Goal: Task Accomplishment & Management: Use online tool/utility

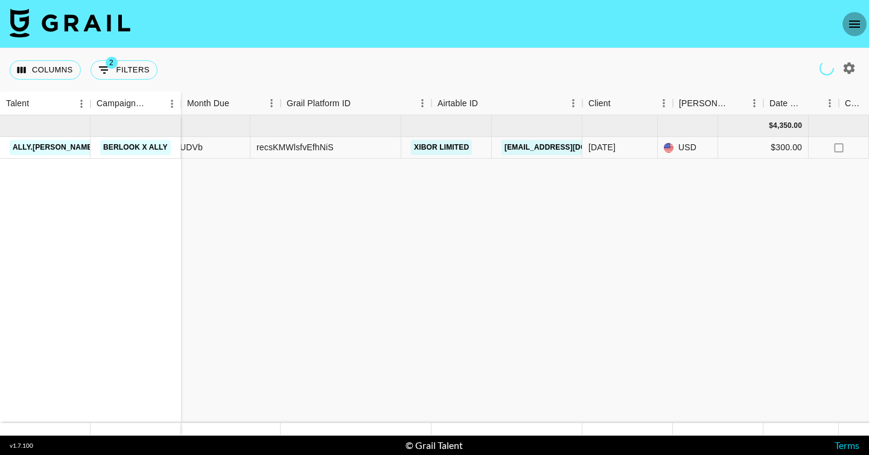
click at [854, 22] on icon "open drawer" at bounding box center [855, 24] width 14 height 14
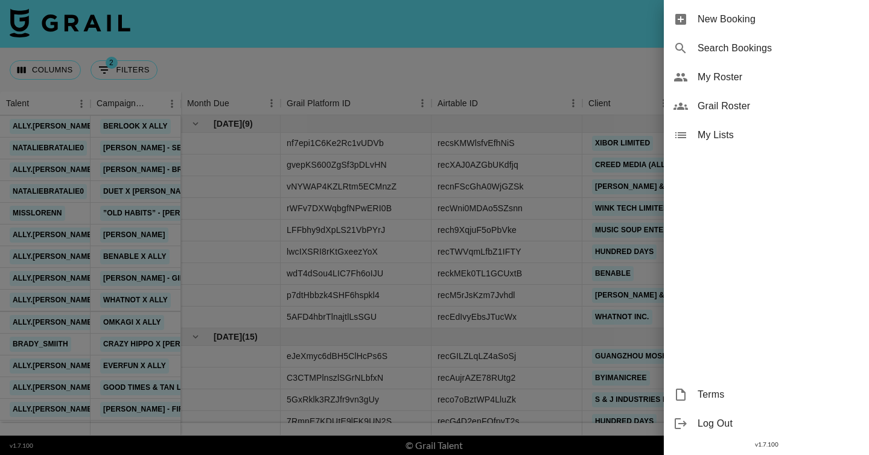
click at [613, 68] on div at bounding box center [434, 227] width 869 height 455
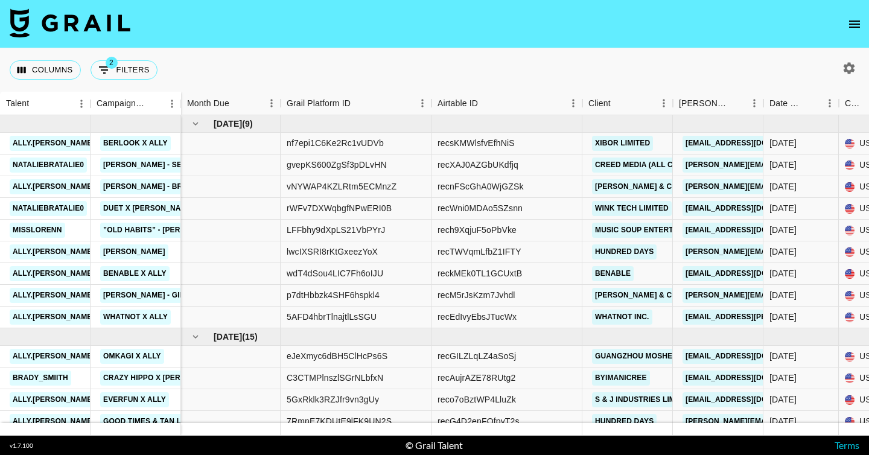
click at [845, 72] on icon "button" at bounding box center [849, 67] width 11 height 11
select select "[DATE]"
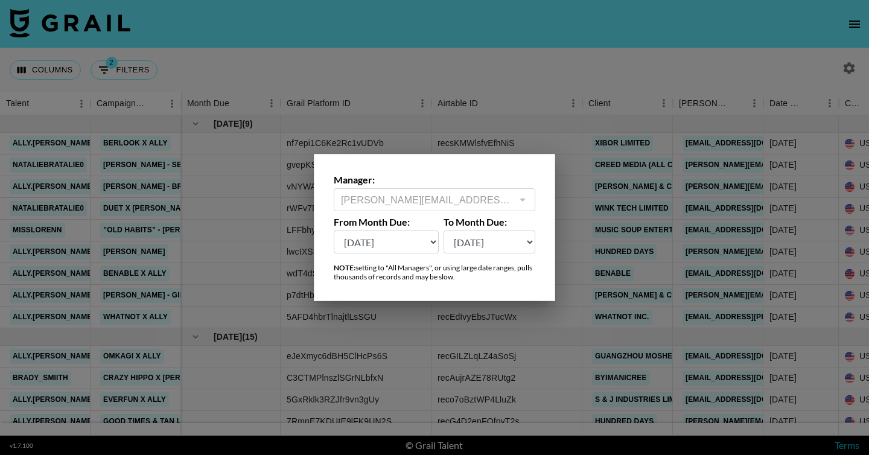
click at [680, 78] on div at bounding box center [434, 227] width 869 height 455
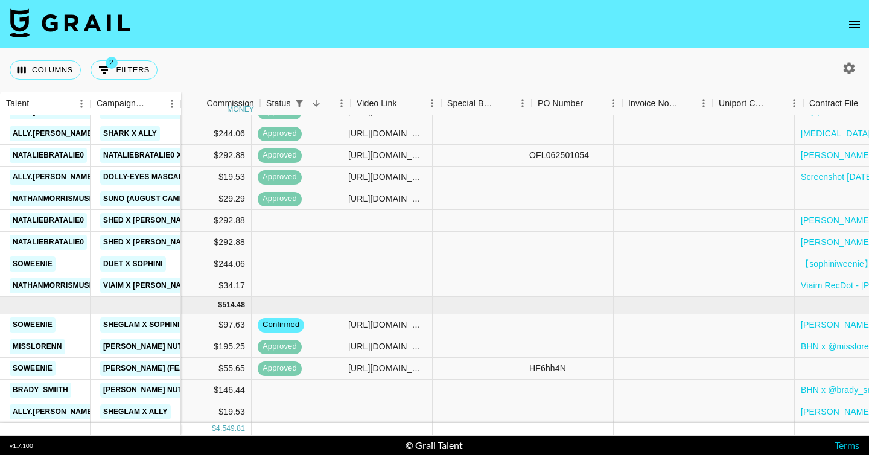
scroll to position [610, 881]
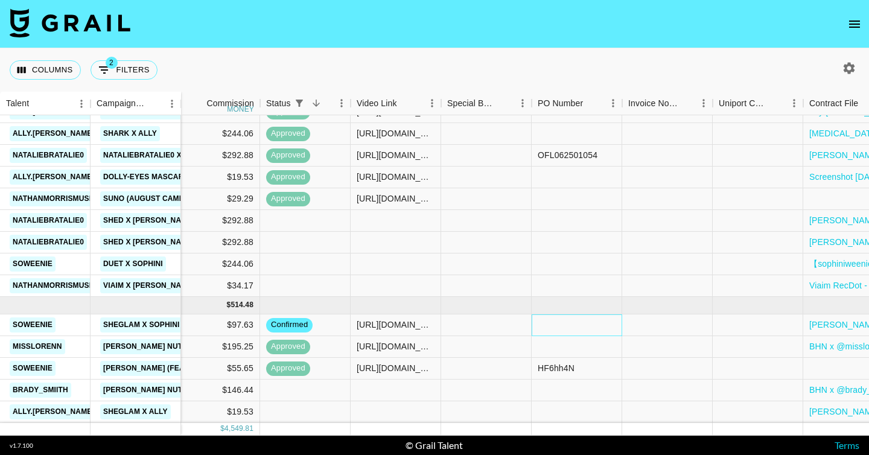
click at [566, 324] on div at bounding box center [577, 326] width 91 height 22
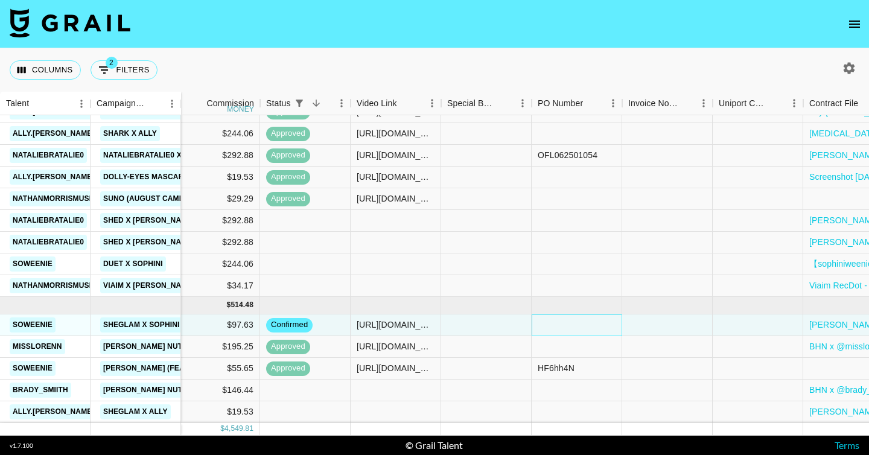
click at [566, 324] on div at bounding box center [577, 326] width 91 height 22
type input "202509010- 1240011"
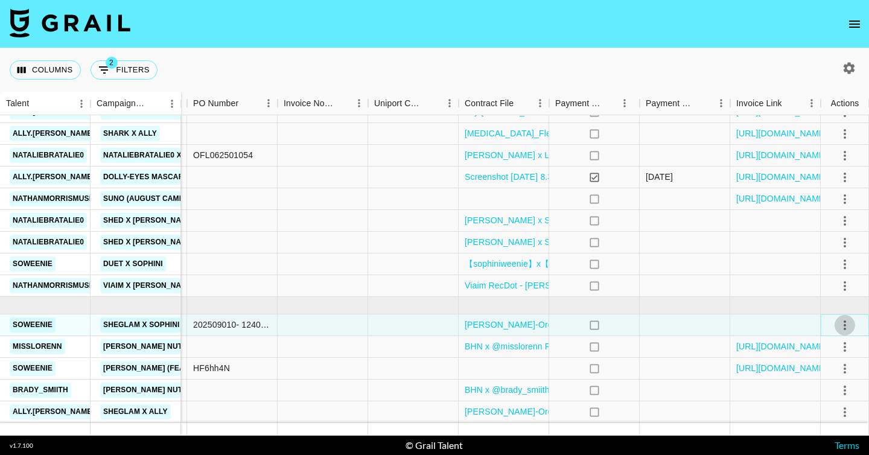
click at [840, 322] on icon "select merge strategy" at bounding box center [845, 325] width 14 height 14
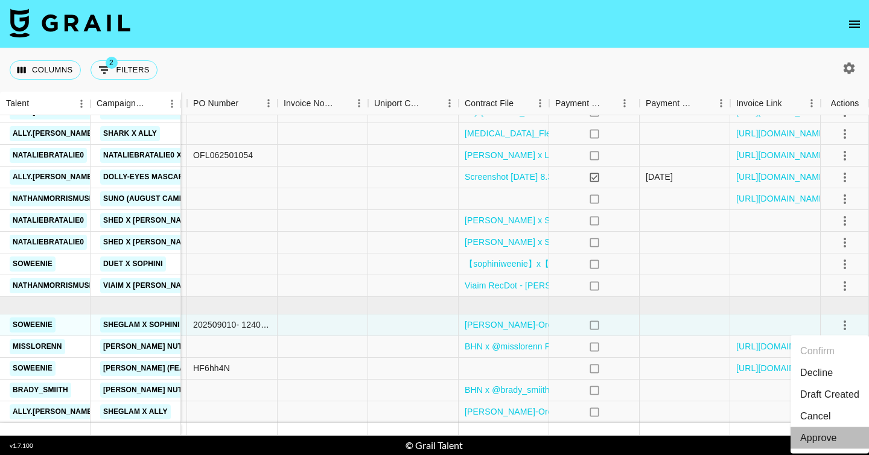
click at [830, 432] on div "Approve" at bounding box center [819, 438] width 37 height 14
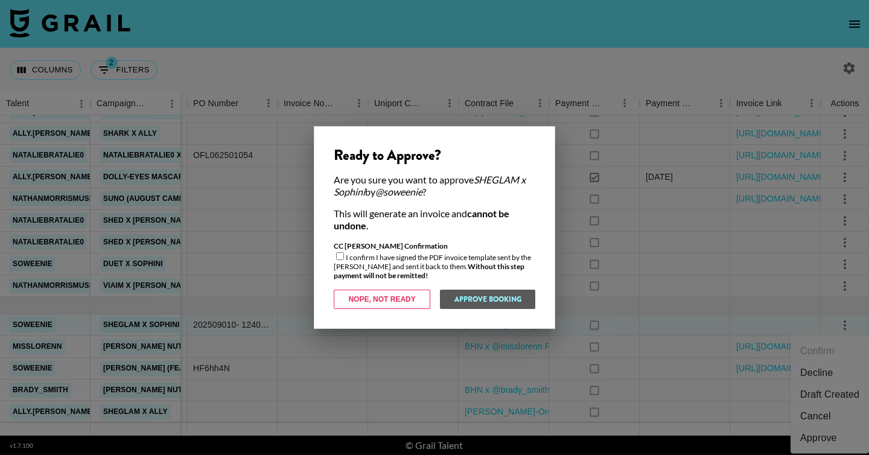
click at [339, 258] on input "checkbox" at bounding box center [340, 256] width 8 height 8
checkbox input "true"
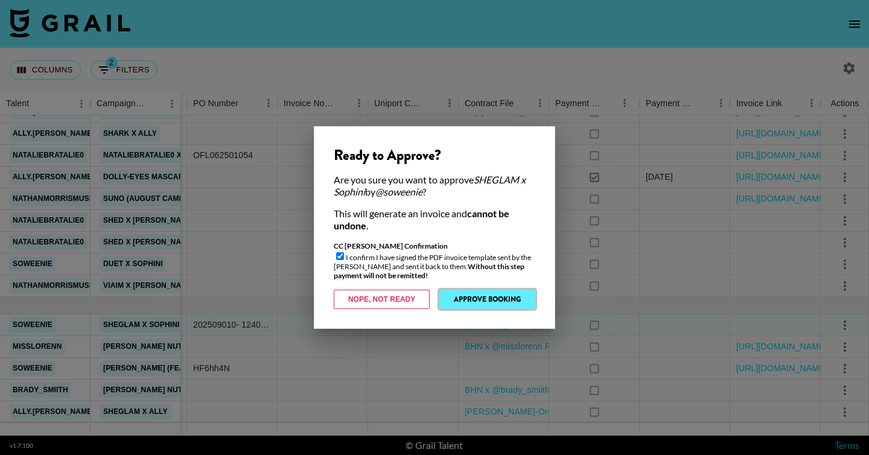
click at [474, 293] on button "Approve Booking" at bounding box center [488, 299] width 96 height 19
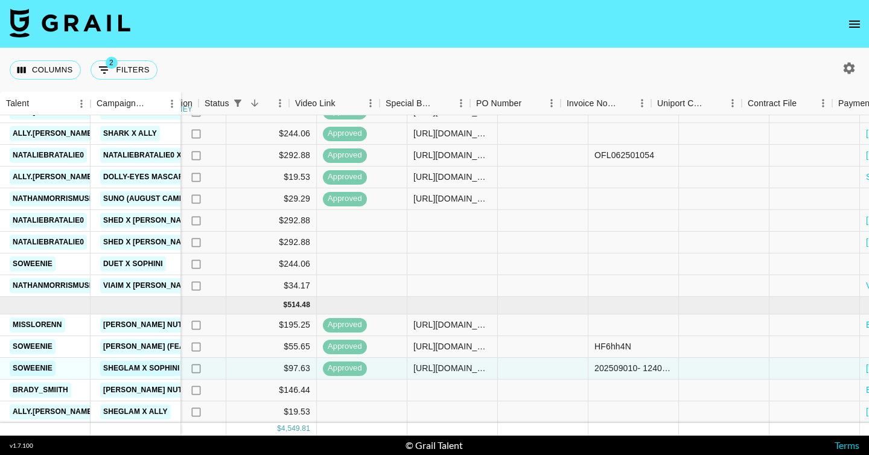
scroll to position [610, 702]
